Goal: Task Accomplishment & Management: Complete application form

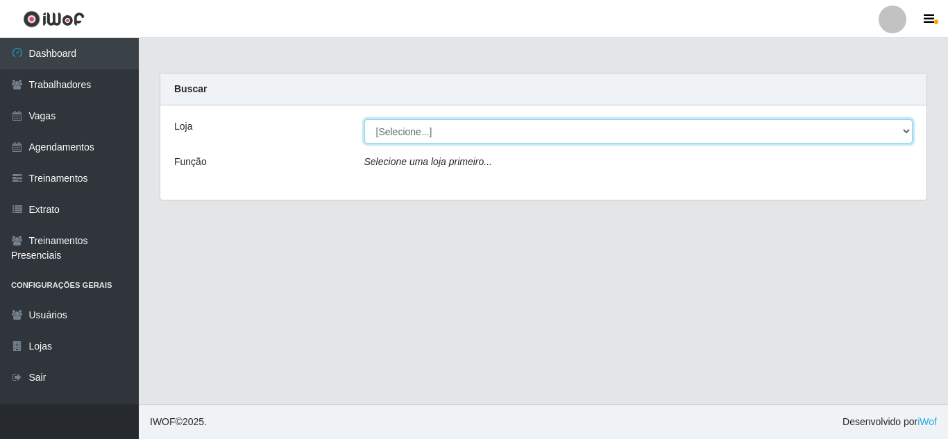
click at [421, 134] on select "[Selecione...] Hiper Queiroz - [GEOGRAPHIC_DATA] [GEOGRAPHIC_DATA] [GEOGRAPHIC_…" at bounding box center [638, 131] width 549 height 24
click at [475, 136] on select "[Selecione...] Hiper Queiroz - [GEOGRAPHIC_DATA] [GEOGRAPHIC_DATA] [GEOGRAPHIC_…" at bounding box center [638, 131] width 549 height 24
select select "463"
click at [364, 119] on select "[Selecione...] Hiper Queiroz - [GEOGRAPHIC_DATA] [GEOGRAPHIC_DATA] [GEOGRAPHIC_…" at bounding box center [638, 131] width 549 height 24
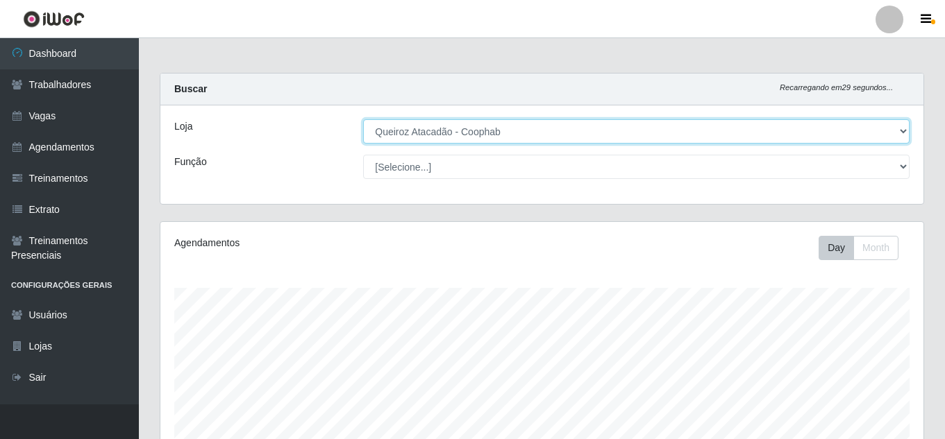
scroll to position [288, 763]
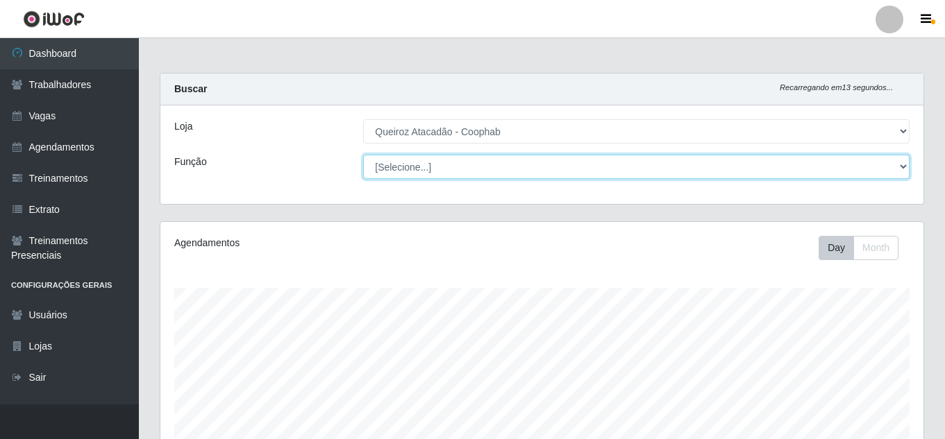
click at [497, 160] on select "[Selecione...] Embalador Embalador + Embalador ++ Operador de Caixa Operador de…" at bounding box center [636, 167] width 546 height 24
select select "22"
click at [363, 155] on select "[Selecione...] Embalador Embalador + Embalador ++ Operador de Caixa Operador de…" at bounding box center [636, 167] width 546 height 24
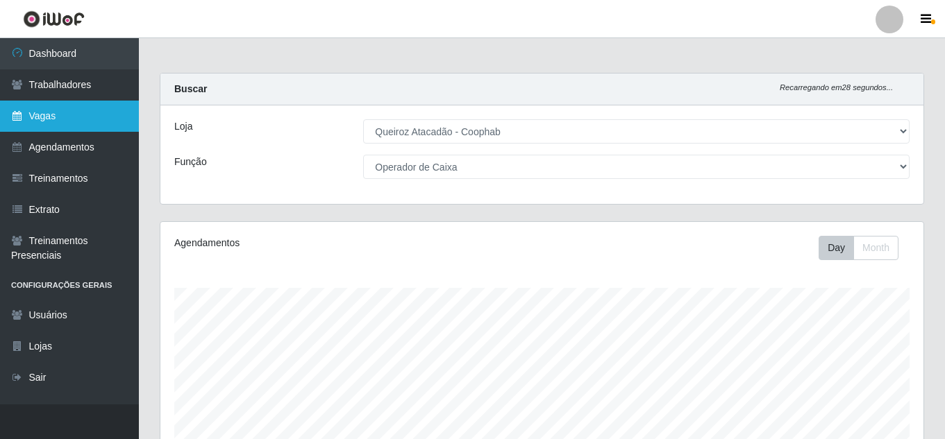
click at [93, 120] on link "Vagas" at bounding box center [69, 116] width 139 height 31
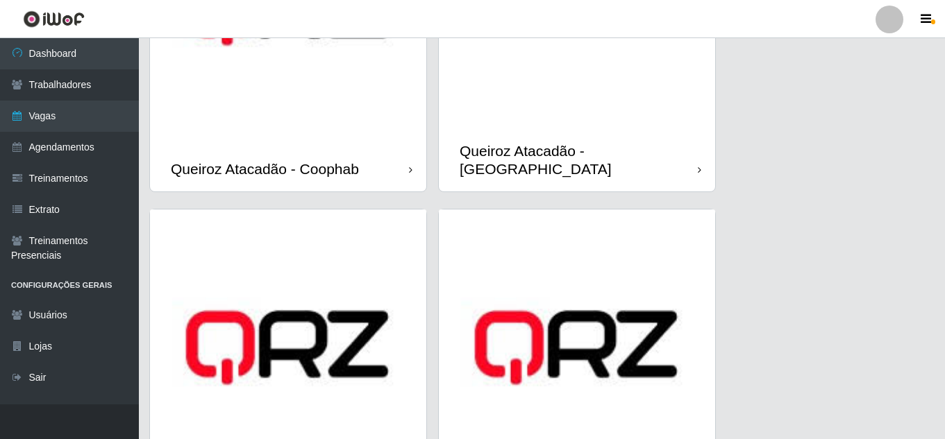
scroll to position [625, 0]
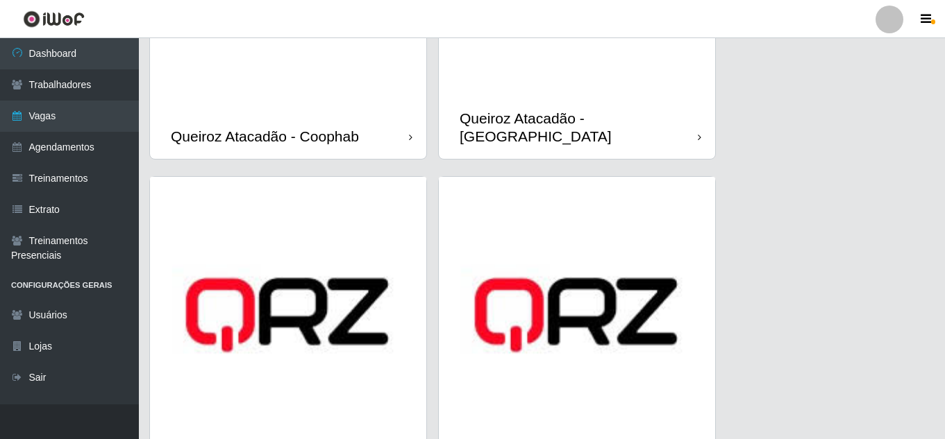
click at [329, 128] on div "Queiroz Atacadão - Coophab" at bounding box center [265, 136] width 188 height 17
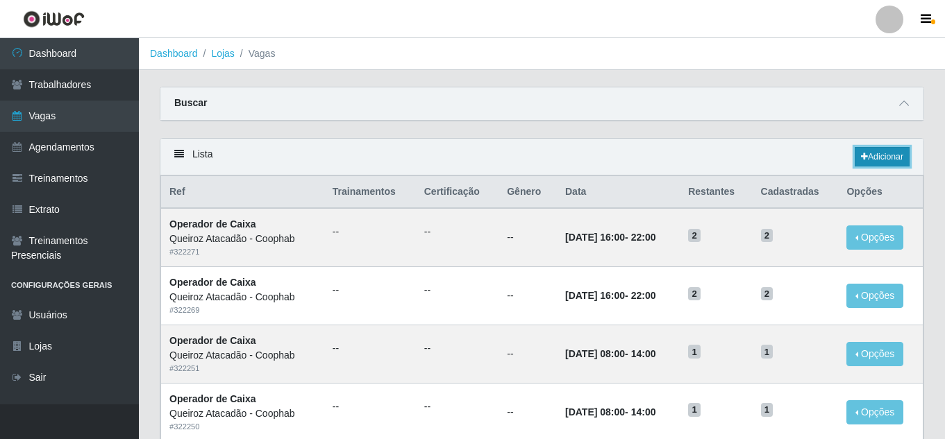
click at [885, 161] on link "Adicionar" at bounding box center [882, 156] width 55 height 19
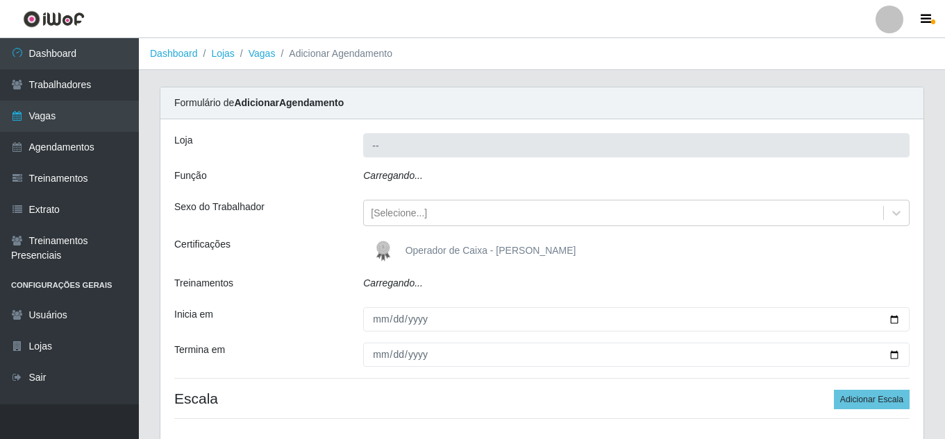
type input "Queiroz Atacadão - Coophab"
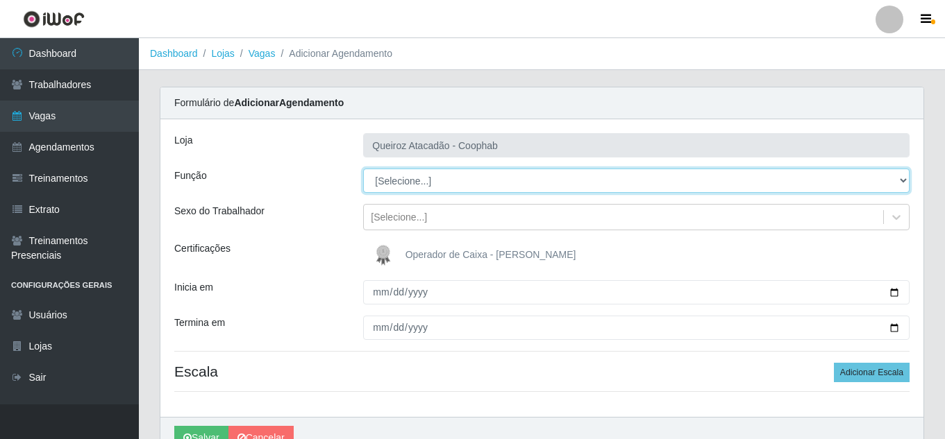
click at [571, 185] on select "[Selecione...] Embalador Embalador + Embalador ++ Operador de Caixa Operador de…" at bounding box center [636, 181] width 546 height 24
select select "22"
click at [363, 169] on select "[Selecione...] Embalador Embalador + Embalador ++ Operador de Caixa Operador de…" at bounding box center [636, 181] width 546 height 24
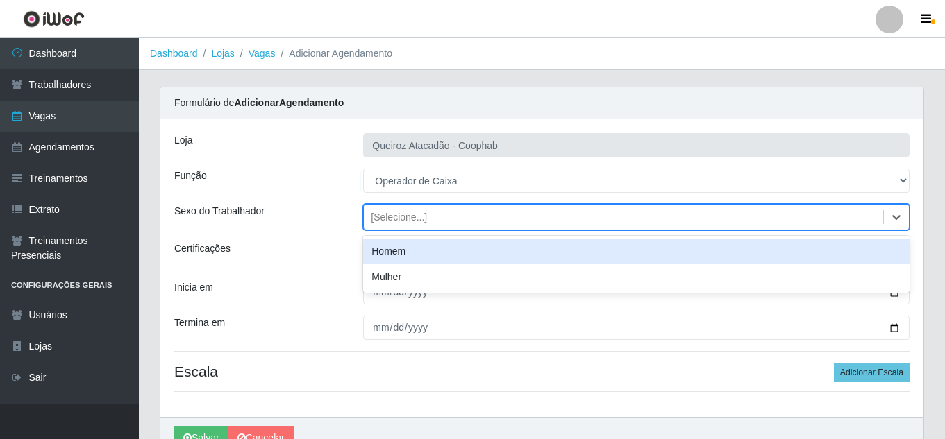
click at [430, 223] on div "[Selecione...]" at bounding box center [623, 217] width 519 height 23
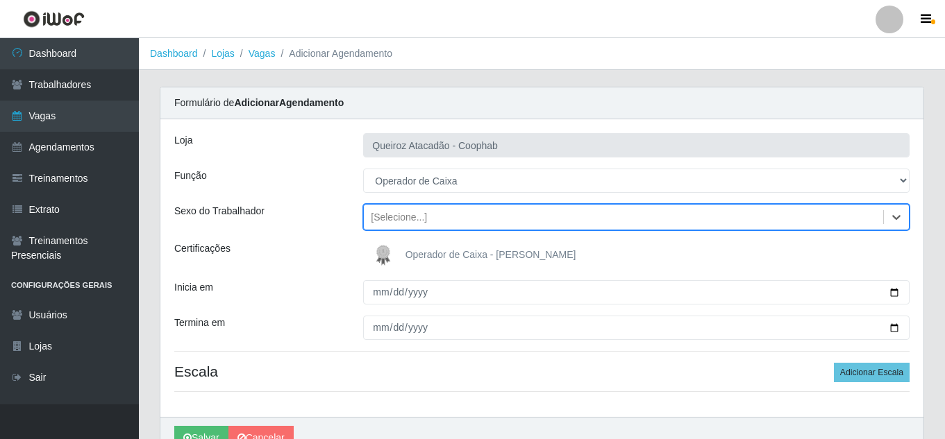
click at [311, 244] on div "Certificações" at bounding box center [258, 256] width 189 height 28
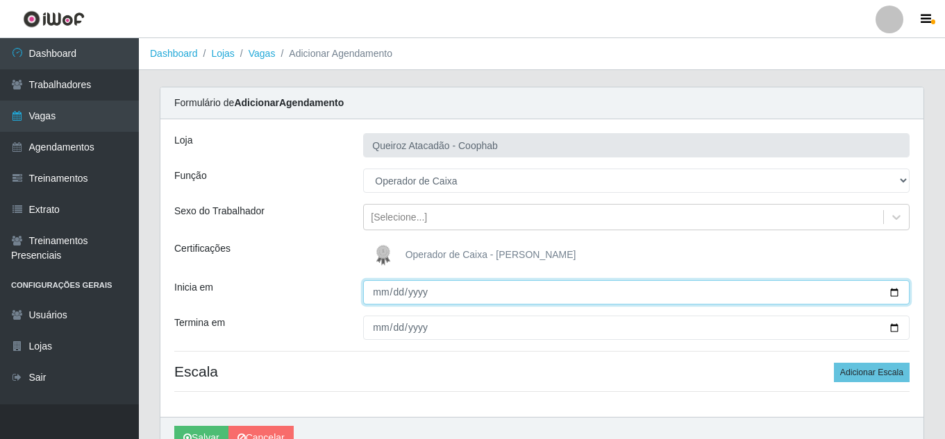
click at [384, 299] on input "Inicia em" at bounding box center [636, 292] width 546 height 24
type input "[DATE]"
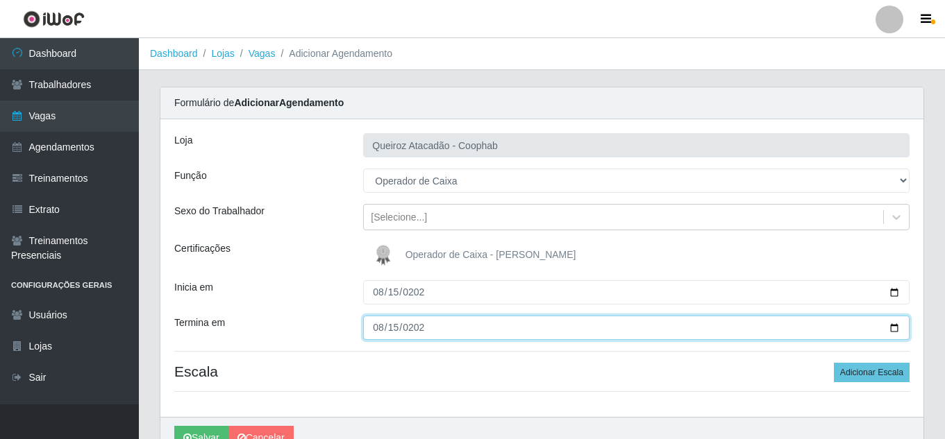
type input "[DATE]"
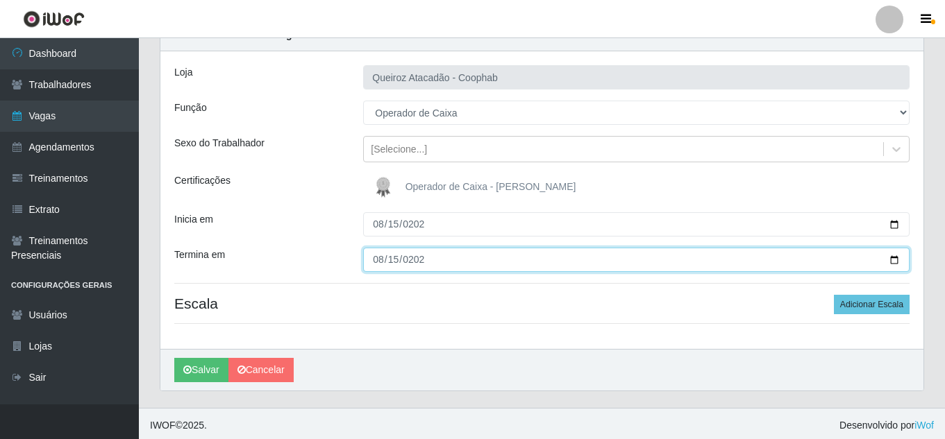
scroll to position [72, 0]
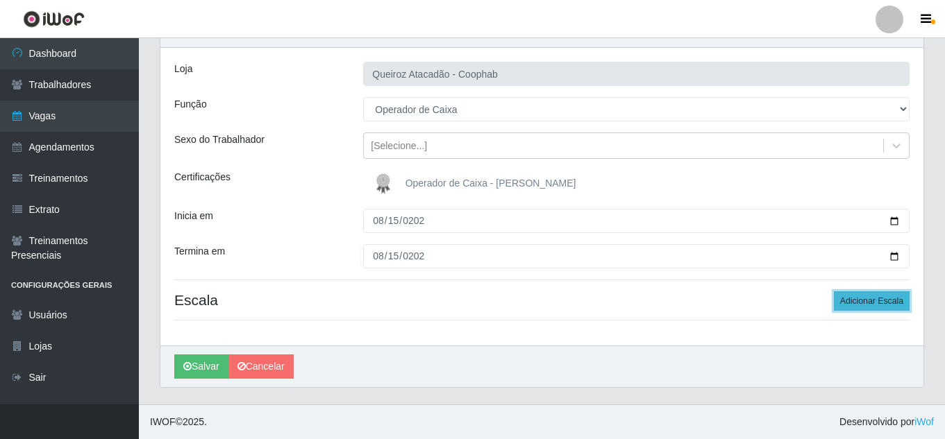
click at [855, 306] on button "Adicionar Escala" at bounding box center [872, 301] width 76 height 19
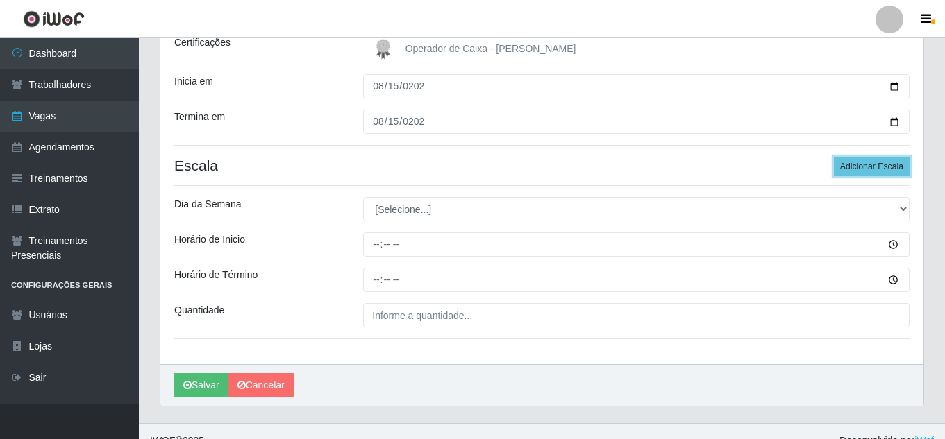
scroll to position [210, 0]
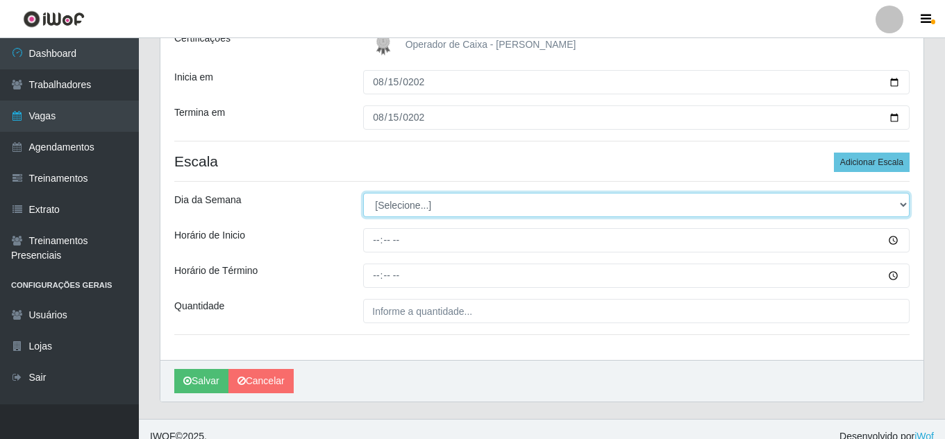
click at [478, 203] on select "[Selecione...] Segunda Terça Quarta Quinta Sexta Sábado Domingo" at bounding box center [636, 205] width 546 height 24
select select "5"
click at [363, 193] on select "[Selecione...] Segunda Terça Quarta Quinta Sexta Sábado Domingo" at bounding box center [636, 205] width 546 height 24
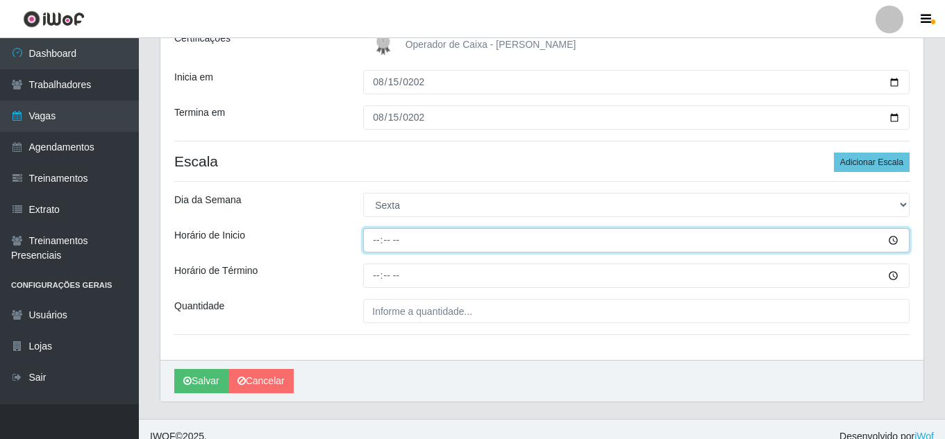
click at [376, 239] on input "Horário de Inicio" at bounding box center [636, 240] width 546 height 24
type input "08:00"
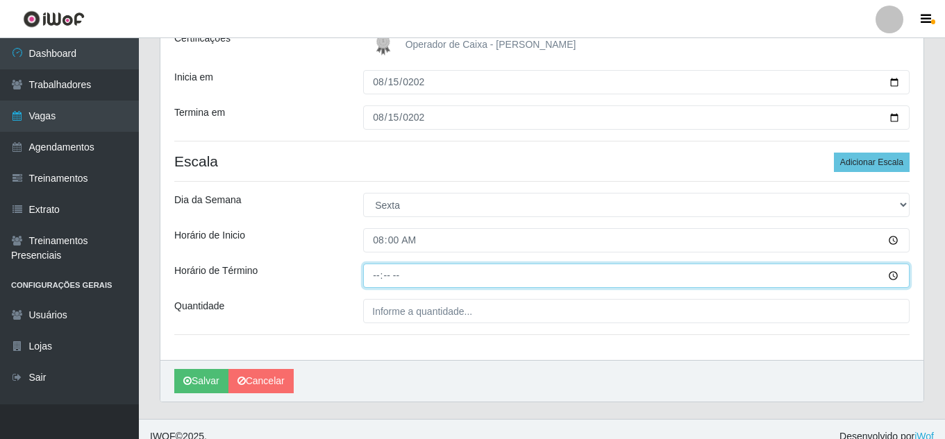
type input "14:00"
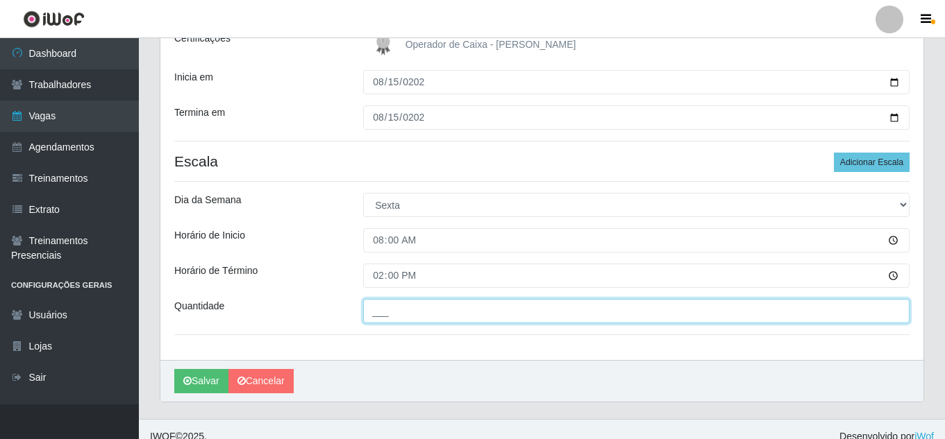
click at [494, 310] on input "___" at bounding box center [636, 311] width 546 height 24
type input "1__"
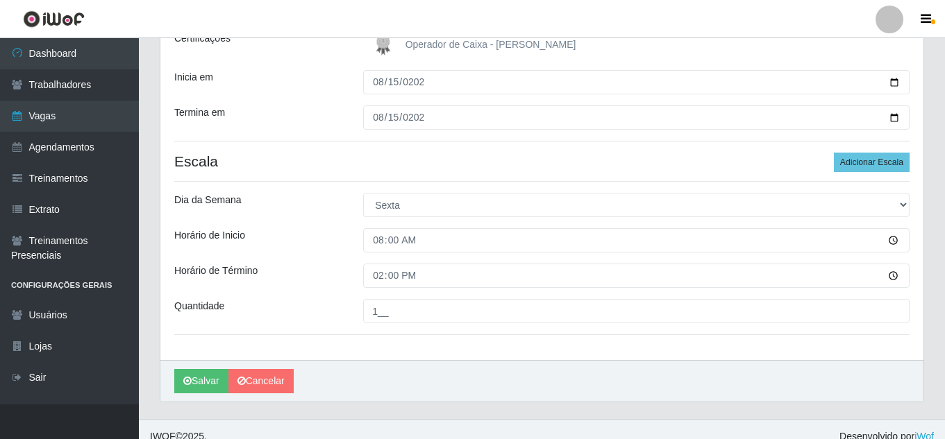
click at [346, 261] on div "[PERSON_NAME] Atacadão - Coophab Função [Selecione...] Embalador Embalador + Em…" at bounding box center [541, 134] width 763 height 451
click at [211, 380] on button "Salvar" at bounding box center [201, 381] width 54 height 24
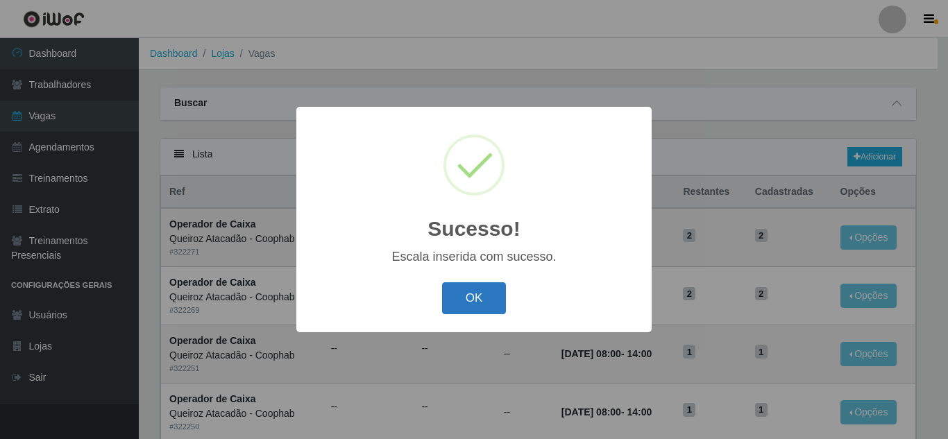
click at [484, 301] on button "OK" at bounding box center [474, 299] width 65 height 33
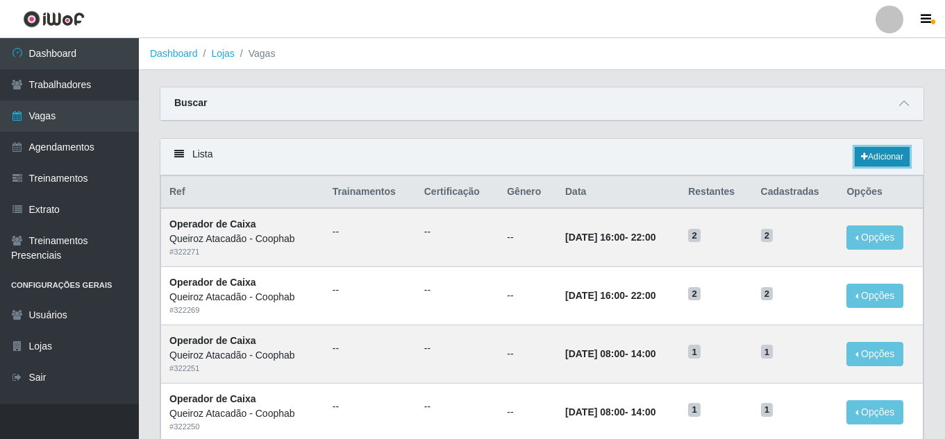
click at [870, 163] on link "Adicionar" at bounding box center [882, 156] width 55 height 19
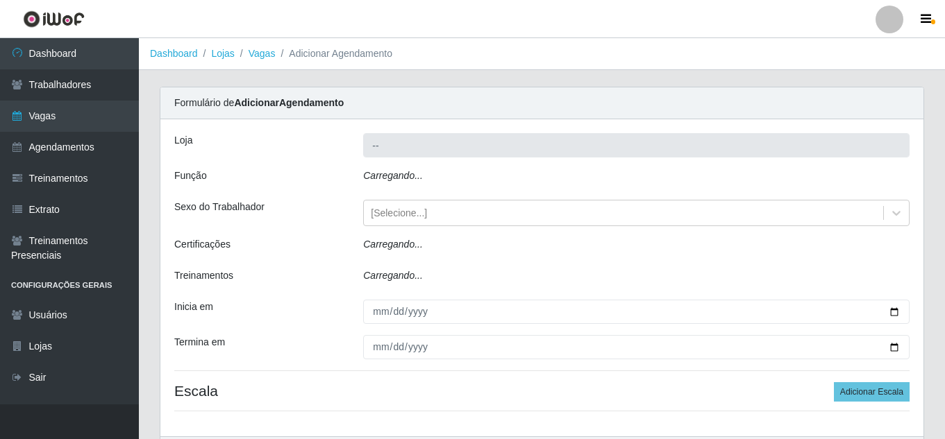
type input "Queiroz Atacadão - Coophab"
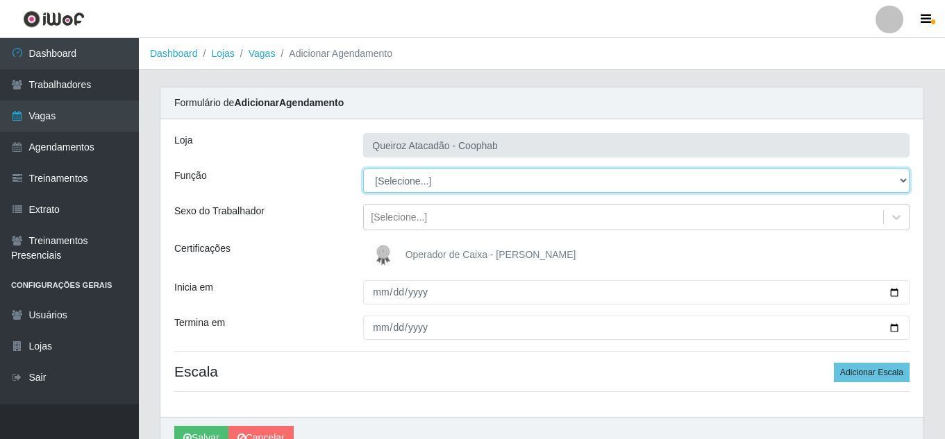
click at [523, 179] on select "[Selecione...] Embalador Embalador + Embalador ++ Operador de Caixa Operador de…" at bounding box center [636, 181] width 546 height 24
select select "72"
click at [363, 169] on select "[Selecione...] Embalador Embalador + Embalador ++ Operador de Caixa Operador de…" at bounding box center [636, 181] width 546 height 24
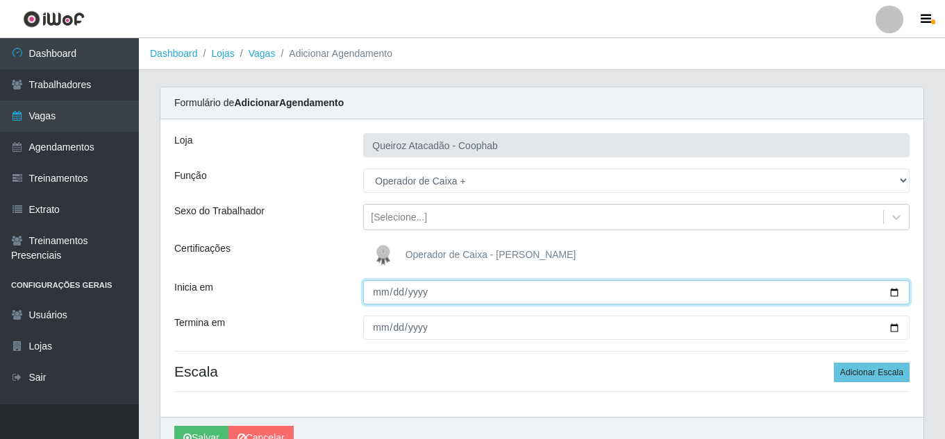
click at [378, 296] on input "Inicia em" at bounding box center [636, 292] width 546 height 24
type input "[DATE]"
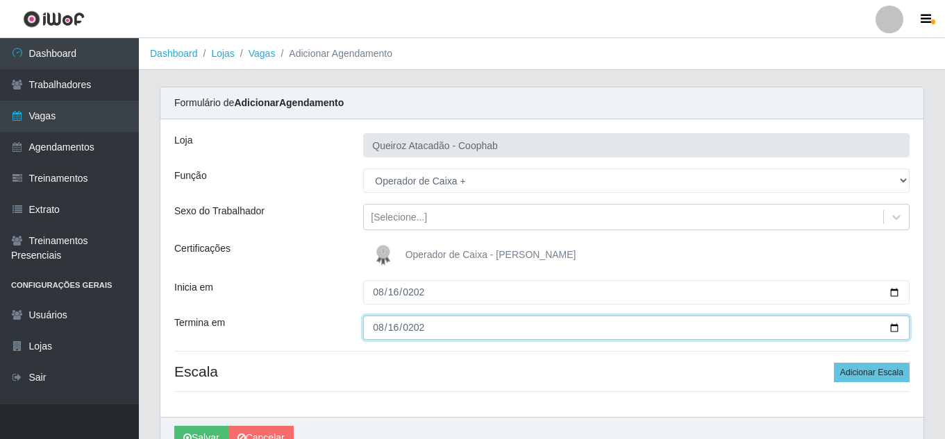
type input "[DATE]"
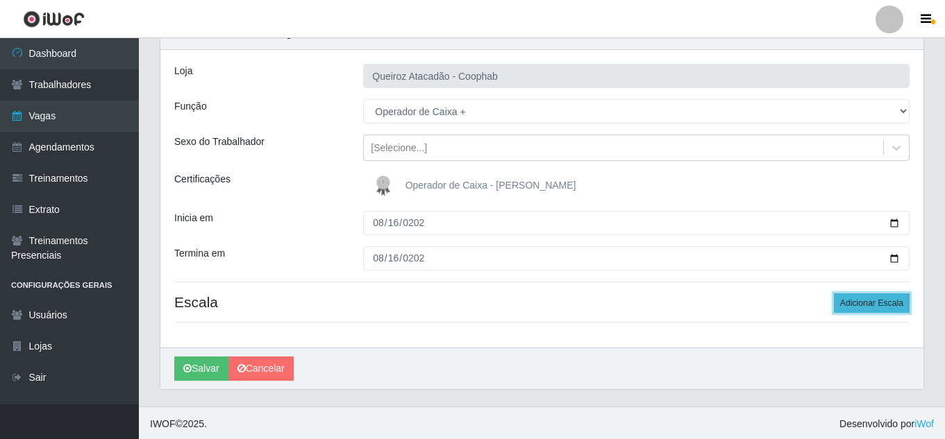
click at [893, 308] on button "Adicionar Escala" at bounding box center [872, 303] width 76 height 19
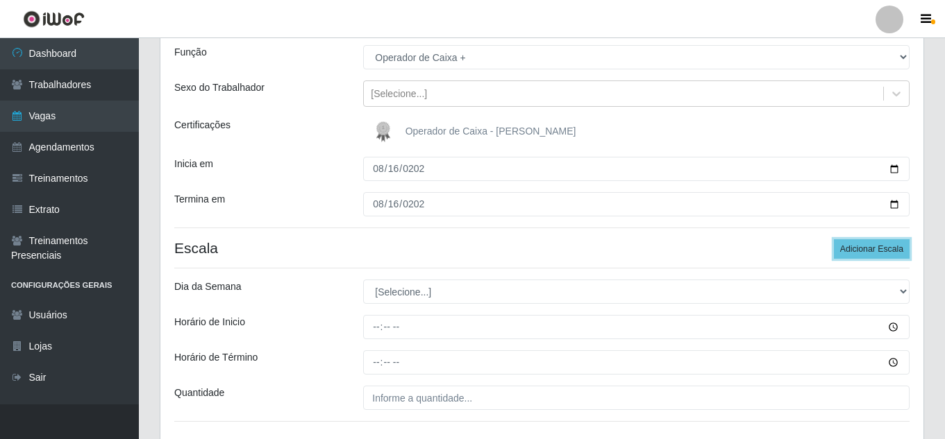
scroll to position [208, 0]
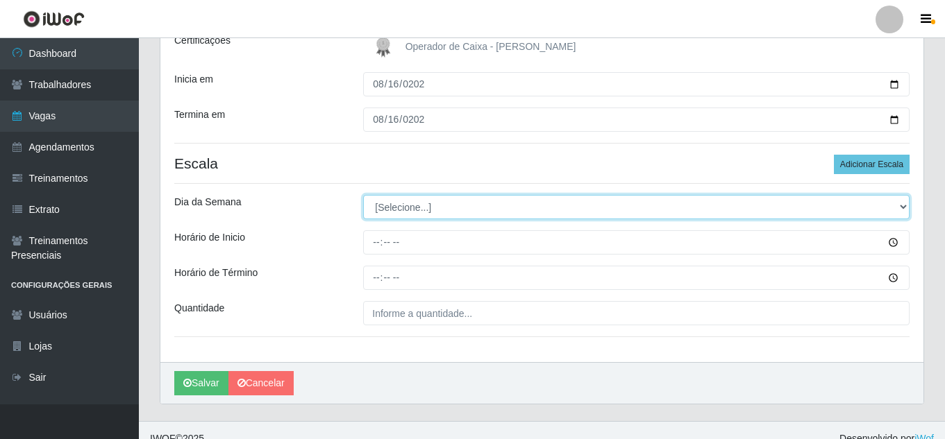
click at [502, 201] on select "[Selecione...] Segunda Terça Quarta Quinta Sexta Sábado Domingo" at bounding box center [636, 207] width 546 height 24
select select "6"
click at [363, 195] on select "[Selecione...] Segunda Terça Quarta Quinta Sexta Sábado Domingo" at bounding box center [636, 207] width 546 height 24
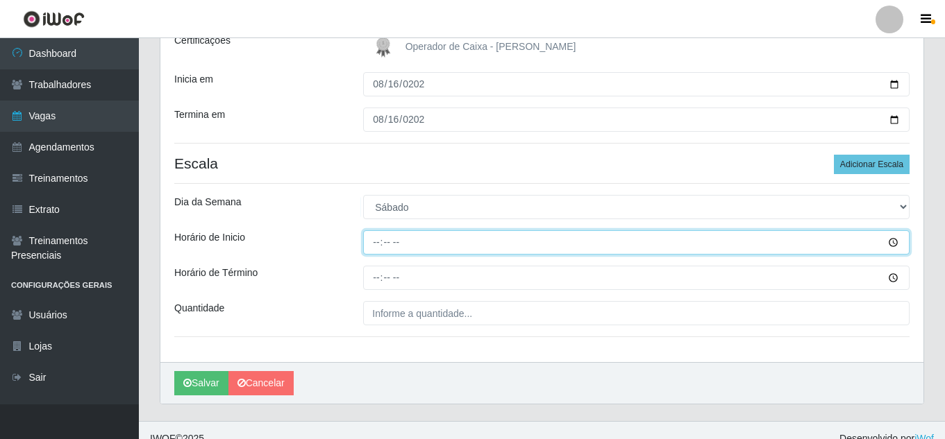
click at [376, 246] on input "Horário de Inicio" at bounding box center [636, 242] width 546 height 24
type input "08:00"
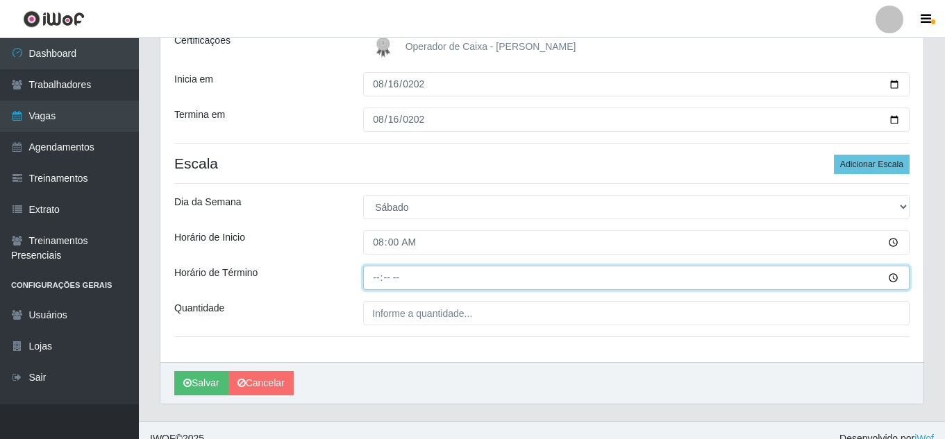
type input "14:00"
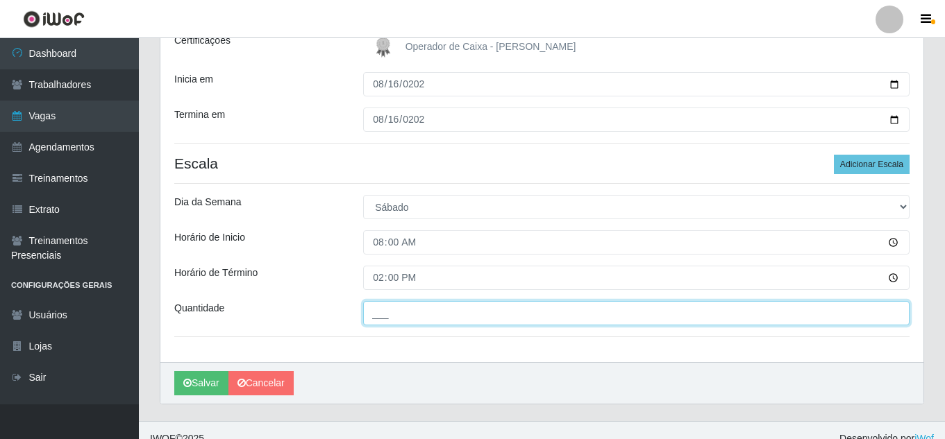
click at [379, 319] on input "___" at bounding box center [636, 313] width 546 height 24
type input "1__"
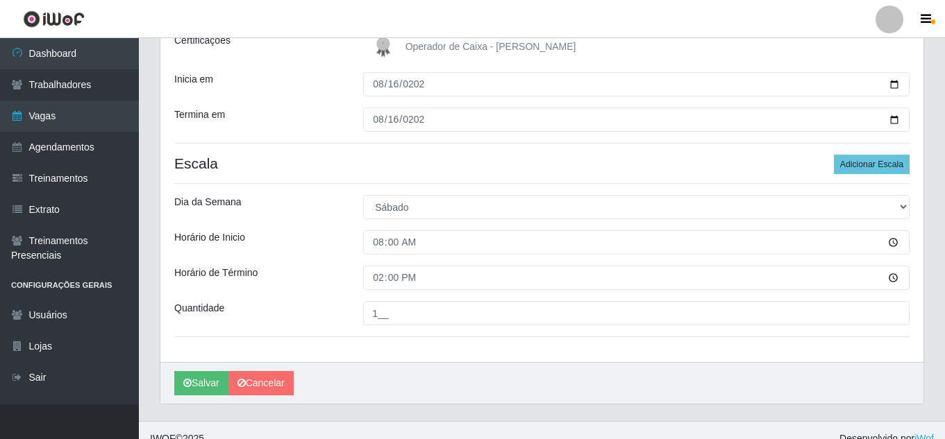
click at [401, 334] on div "[PERSON_NAME] Atacadão - Coophab Função [Selecione...] Embalador Embalador + Em…" at bounding box center [541, 136] width 763 height 451
click at [183, 385] on button "Salvar" at bounding box center [201, 383] width 54 height 24
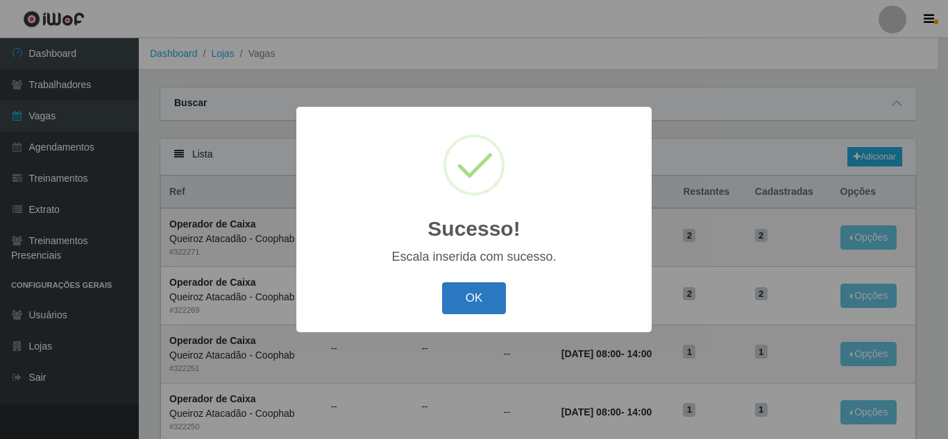
click at [478, 303] on button "OK" at bounding box center [474, 299] width 65 height 33
